Goal: Find contact information: Find contact information

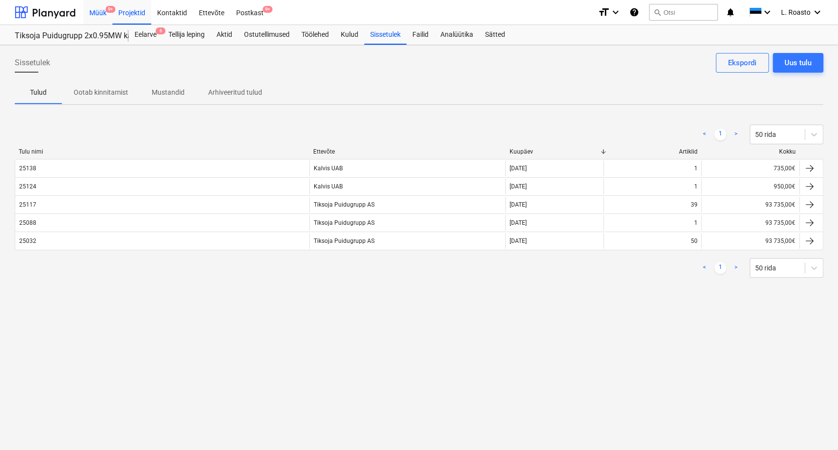
click at [106, 17] on div "Müük 9+" at bounding box center [98, 12] width 29 height 25
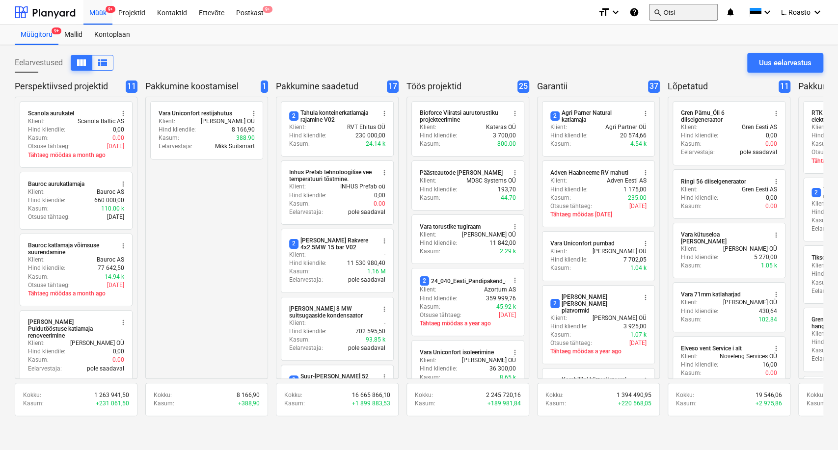
click at [679, 11] on button "search Otsi" at bounding box center [683, 12] width 69 height 17
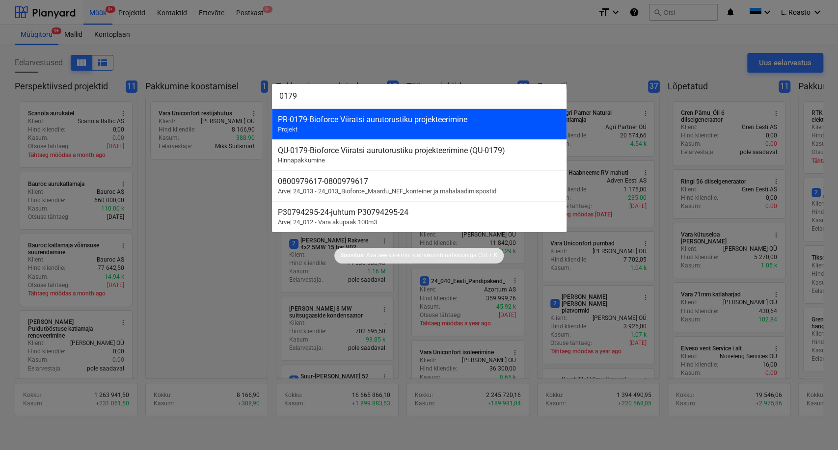
type input "0179"
click at [410, 124] on div "PR-0179 - Bioforce Viiratsi aurutorustiku projekteerimine" at bounding box center [419, 119] width 283 height 9
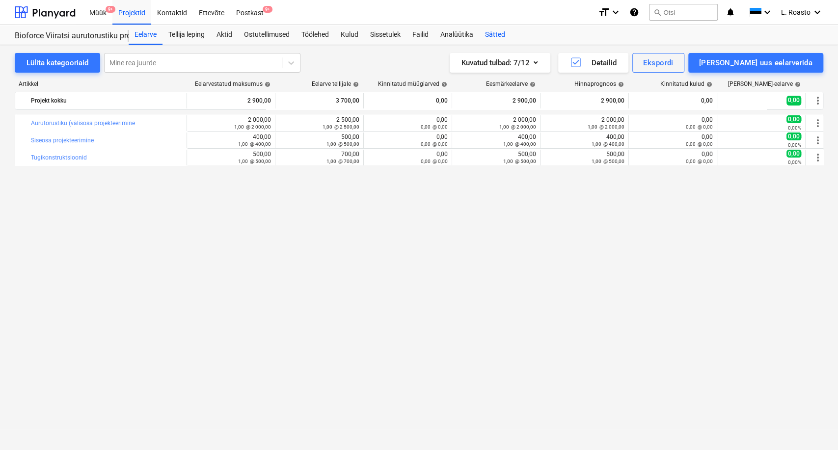
click at [506, 33] on div "Sätted" at bounding box center [495, 35] width 32 height 20
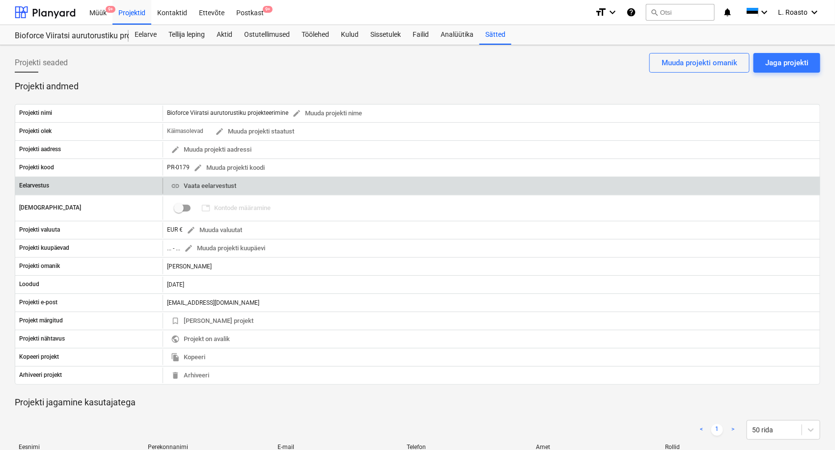
click at [204, 186] on span "link Vaata eelarvestust" at bounding box center [203, 186] width 65 height 11
click at [223, 189] on span "link Vaata eelarvestust" at bounding box center [203, 186] width 65 height 11
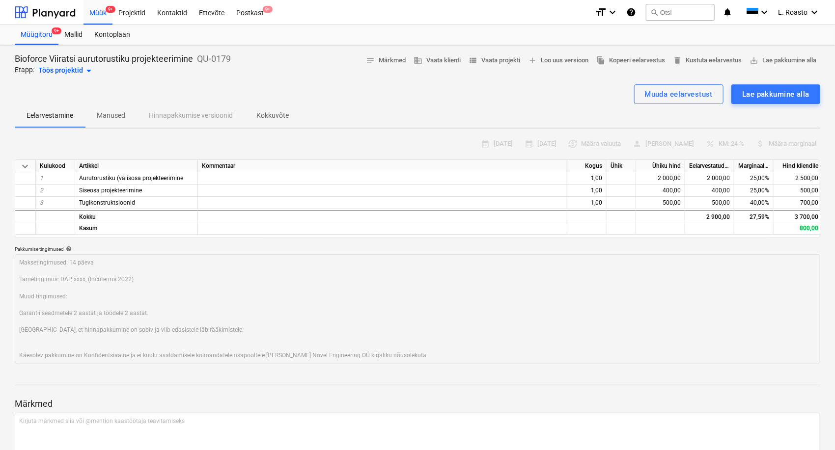
click at [271, 118] on p "Kokkuvõte" at bounding box center [272, 116] width 32 height 10
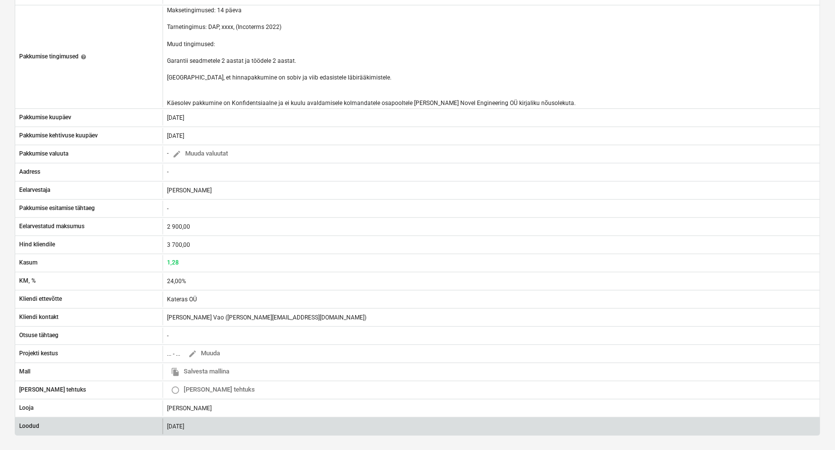
scroll to position [273, 0]
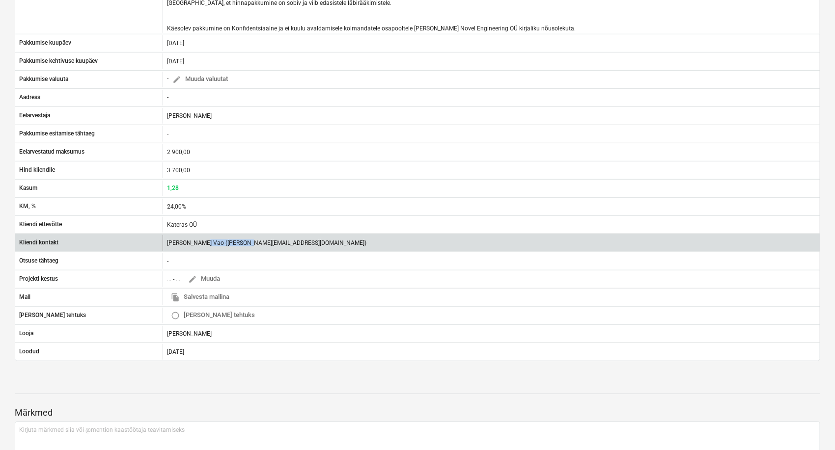
drag, startPoint x: 240, startPoint y: 243, endPoint x: 195, endPoint y: 243, distance: 44.2
click at [195, 243] on div "[PERSON_NAME] Vao ([PERSON_NAME][EMAIL_ADDRESS][DOMAIN_NAME])" at bounding box center [266, 243] width 199 height 7
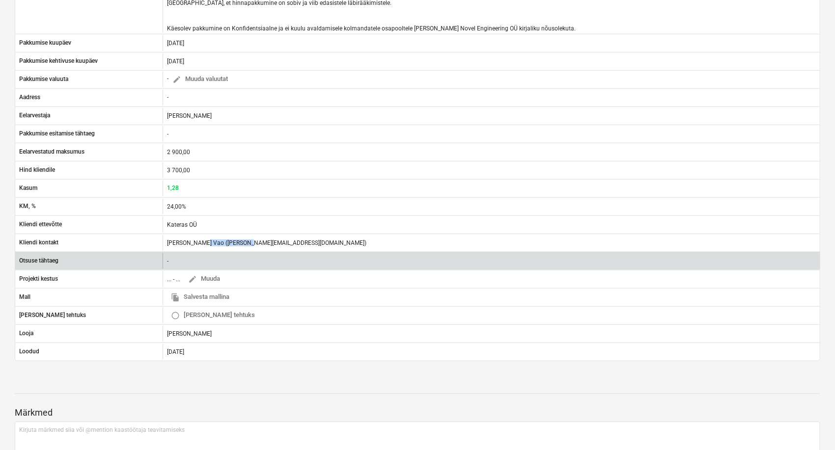
copy div "[PERSON_NAME][EMAIL_ADDRESS][DOMAIN_NAME]"
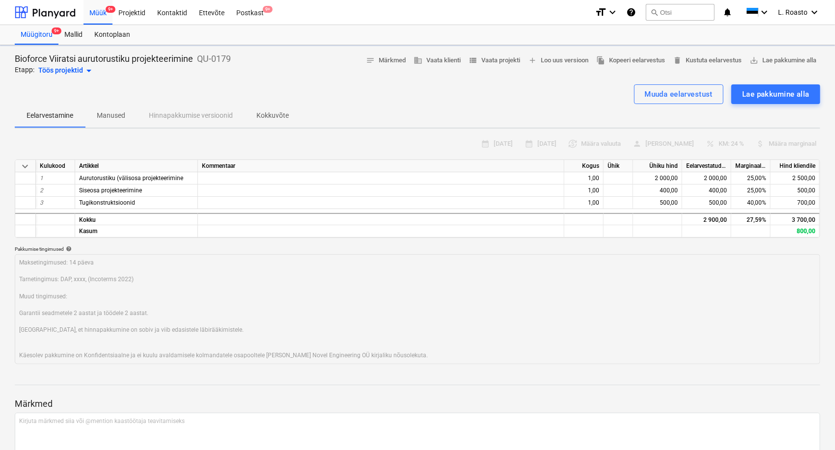
type textarea "x"
